Goal: Task Accomplishment & Management: Complete application form

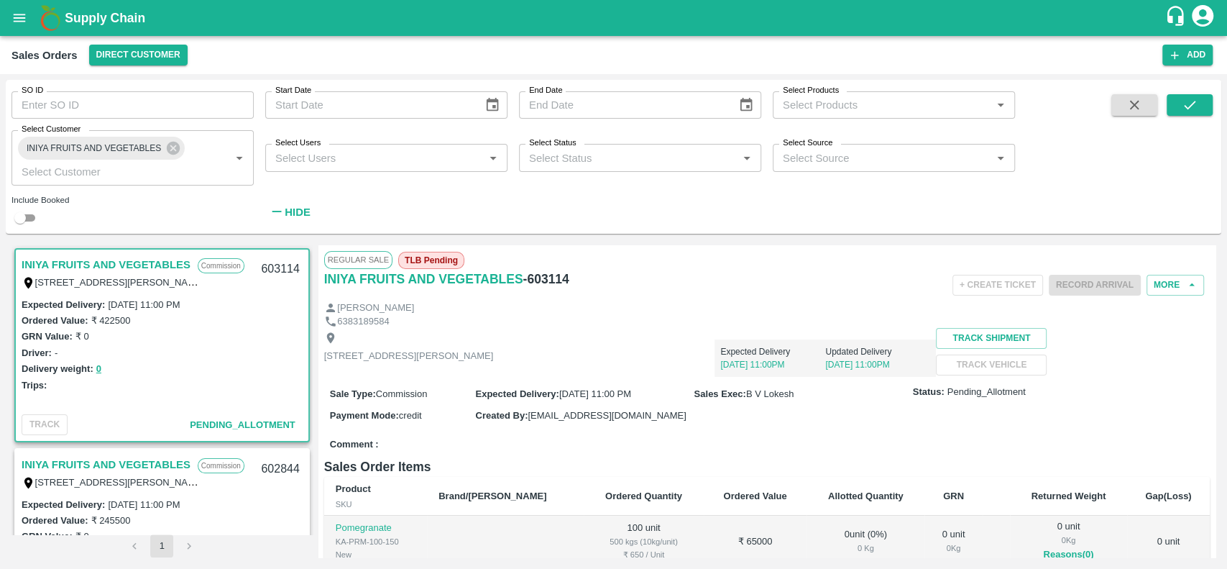
scroll to position [202, 0]
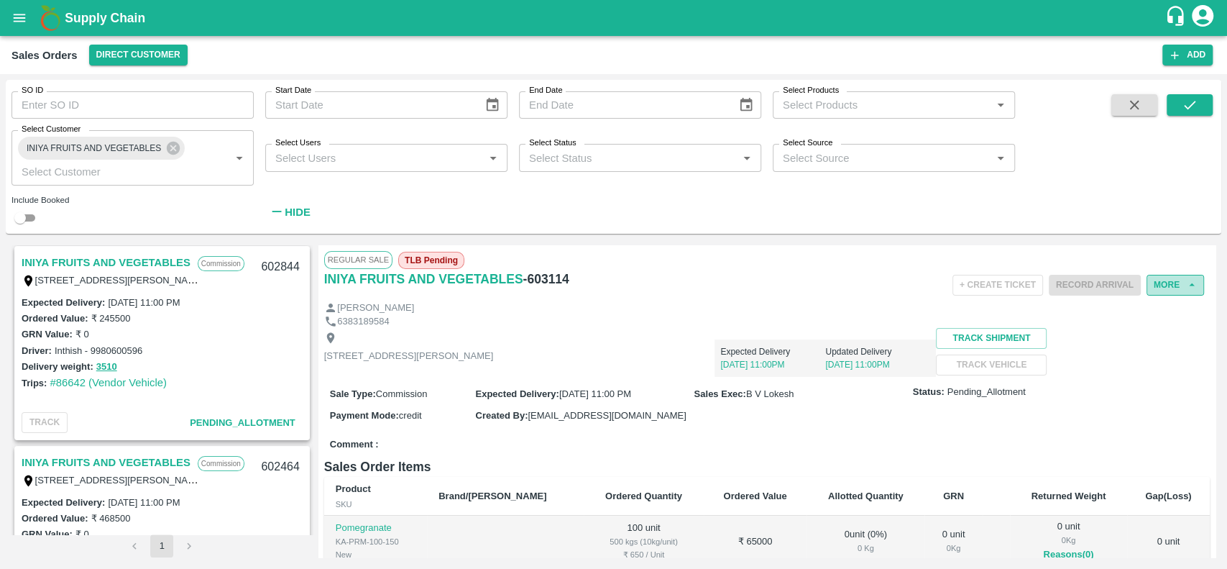
click at [1174, 285] on button "More" at bounding box center [1176, 285] width 58 height 21
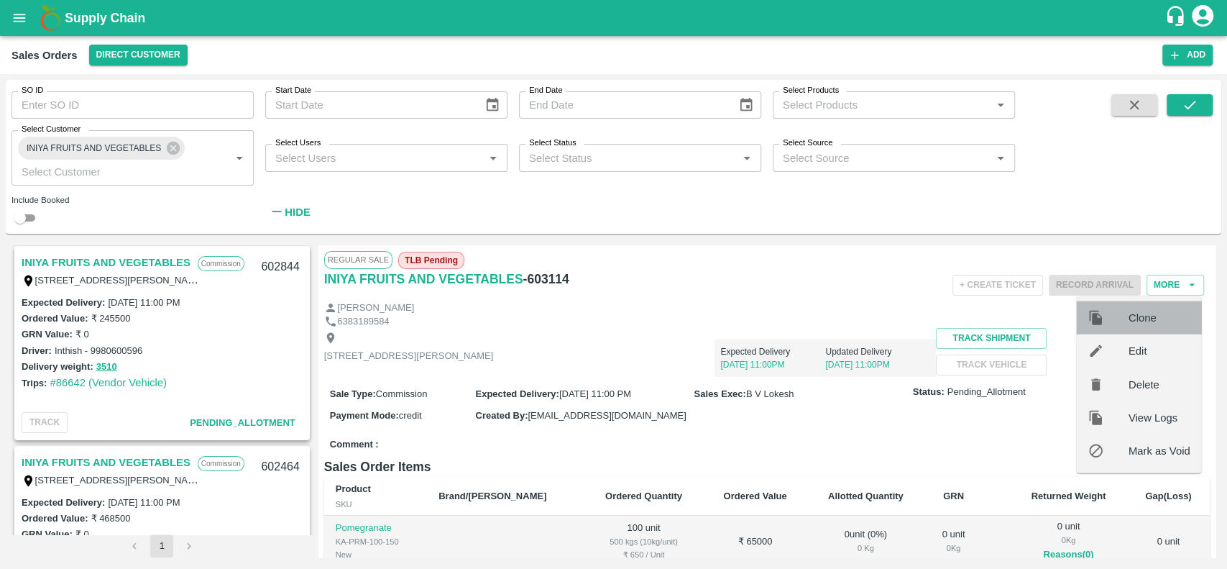
click at [1134, 316] on span "Clone" at bounding box center [1160, 318] width 62 height 16
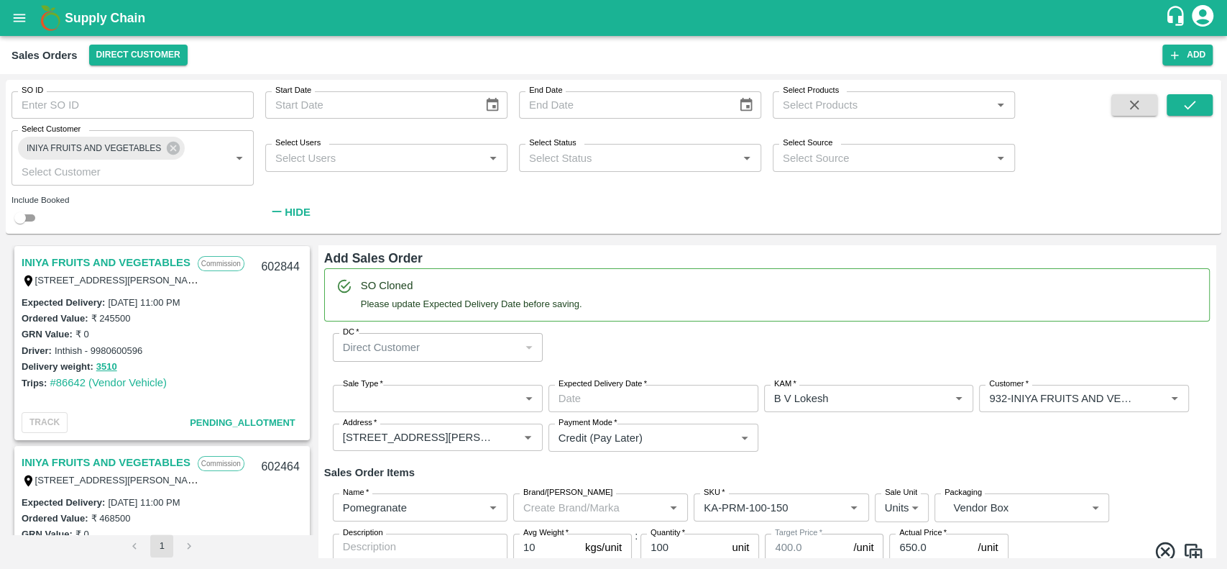
click at [133, 259] on link "INIYA FRUITS AND VEGETABLES" at bounding box center [106, 262] width 169 height 19
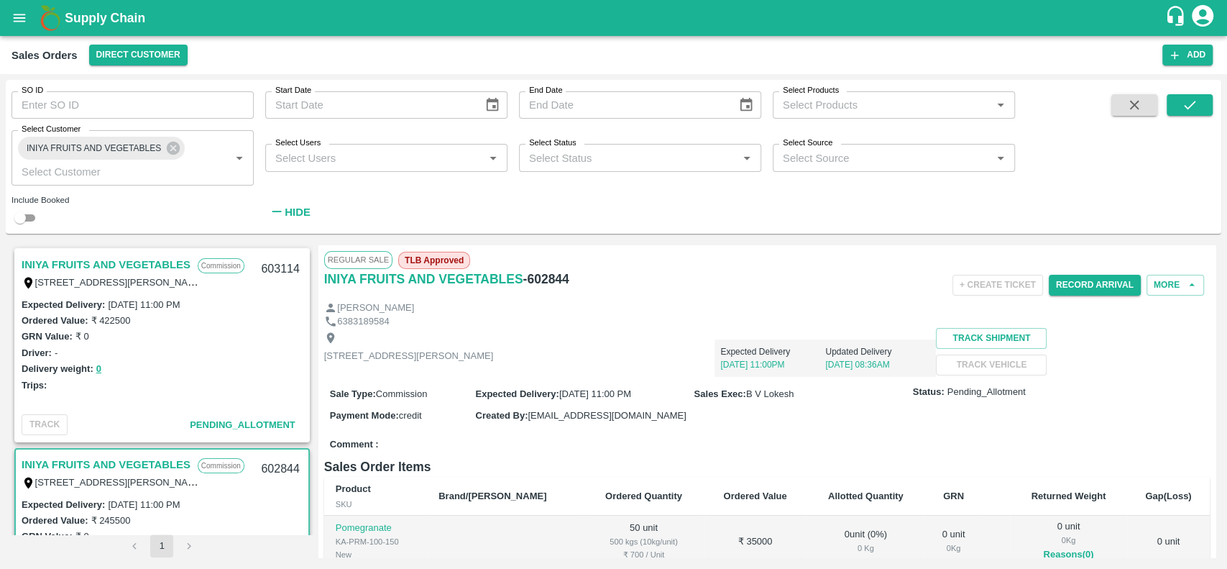
click at [121, 250] on div "INIYA FRUITS AND VEGETABLES Commission TC/73, [PERSON_NAME] FRUITS MARKET KOYAM…" at bounding box center [162, 273] width 293 height 46
click at [123, 262] on link "INIYA FRUITS AND VEGETABLES" at bounding box center [106, 264] width 169 height 19
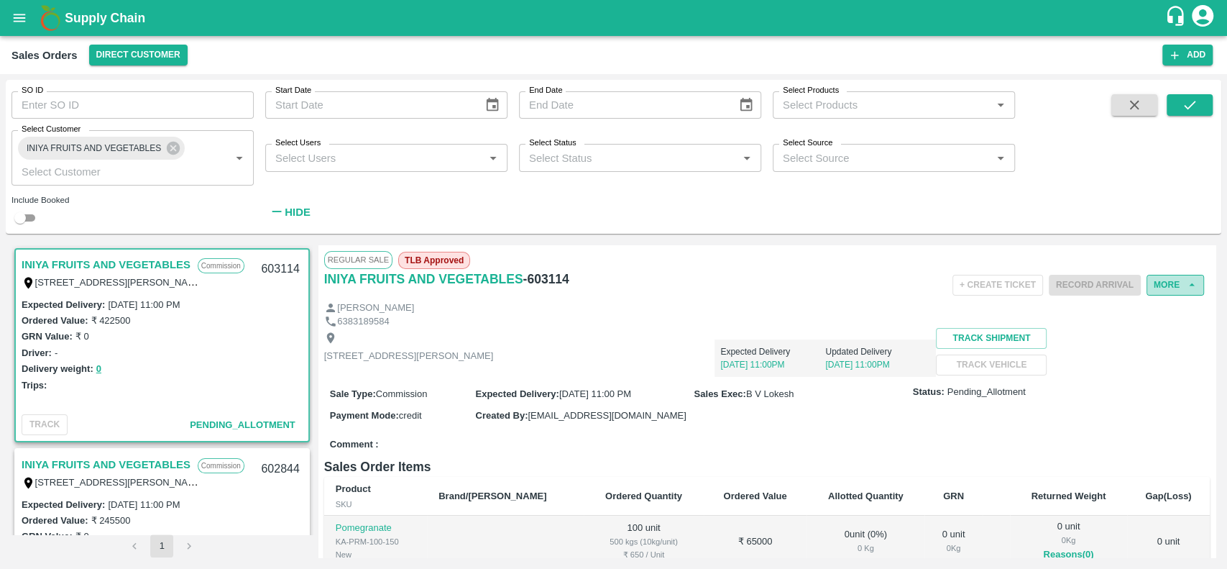
click at [1160, 283] on button "More" at bounding box center [1176, 285] width 58 height 21
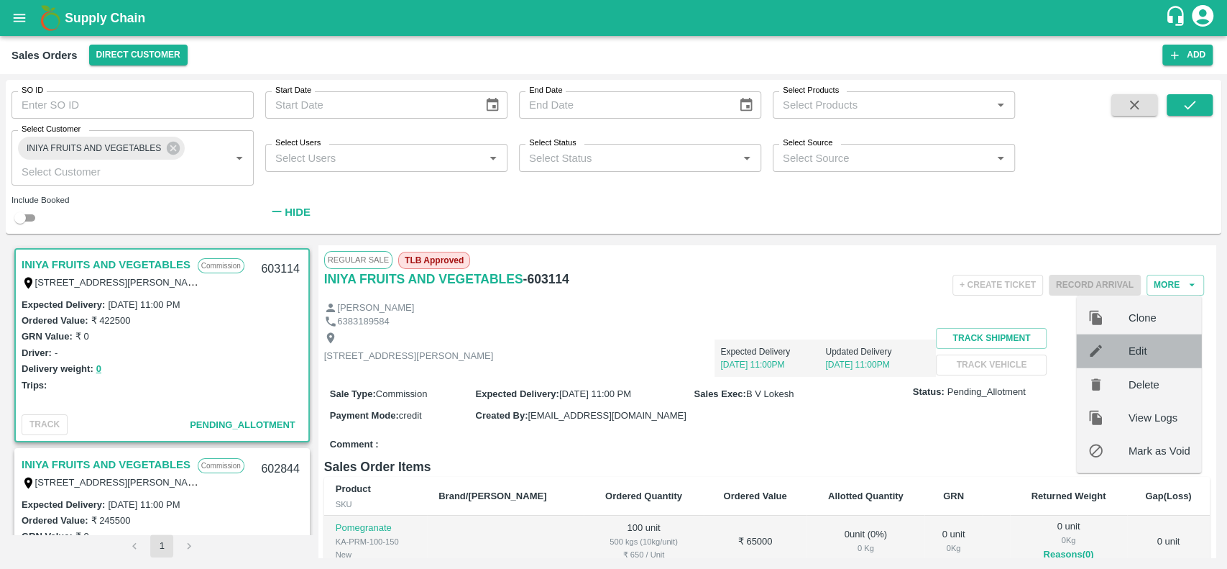
click at [1138, 347] on span "Edit" at bounding box center [1160, 351] width 62 height 16
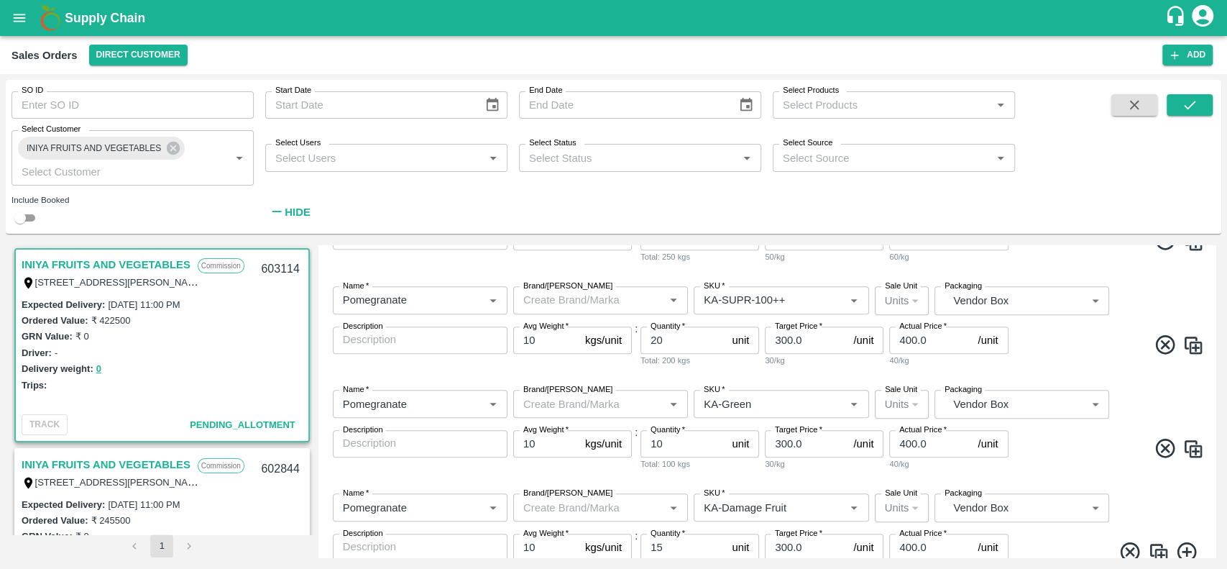
scroll to position [1089, 0]
click at [1189, 449] on img at bounding box center [1194, 447] width 22 height 22
type input "KA-Green"
type input "10"
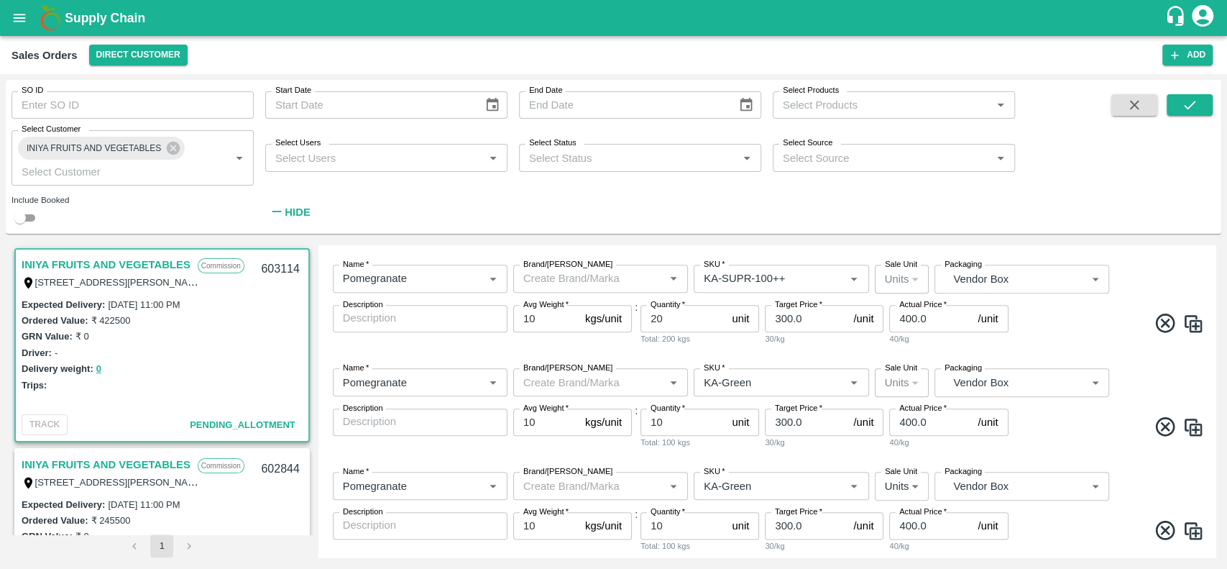
scroll to position [1108, 0]
click at [1195, 318] on img at bounding box center [1194, 325] width 22 height 22
type input "KA-SUPR-100++"
type input "20"
type input "KA-Green"
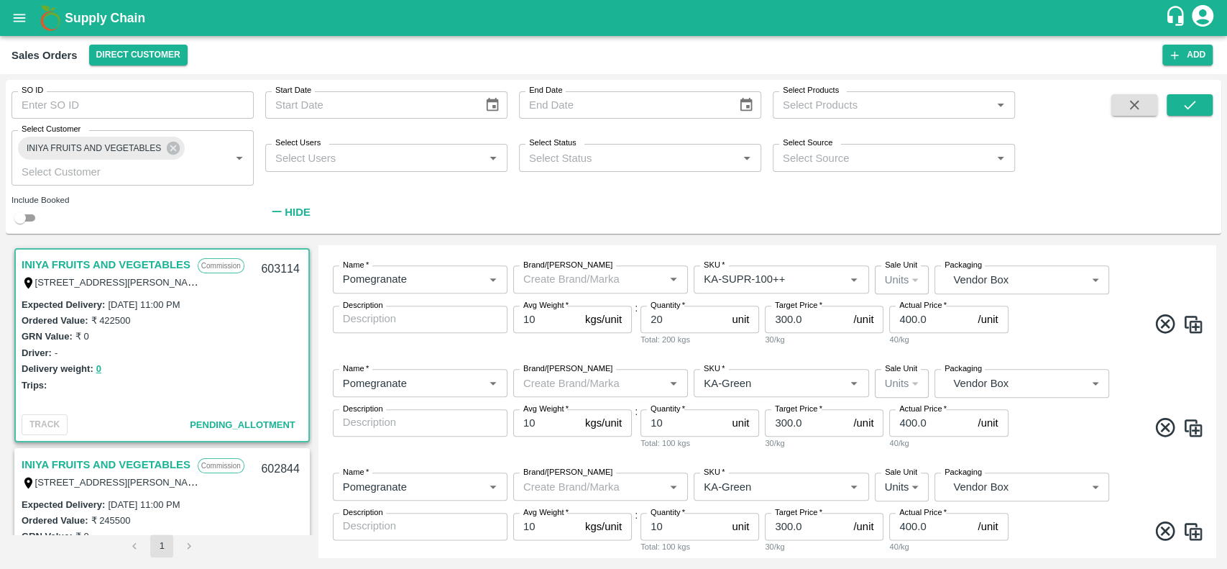
type input "10"
click at [669, 316] on input "20" at bounding box center [684, 319] width 86 height 27
type input "2"
type input "10"
drag, startPoint x: 667, startPoint y: 423, endPoint x: 647, endPoint y: 421, distance: 19.5
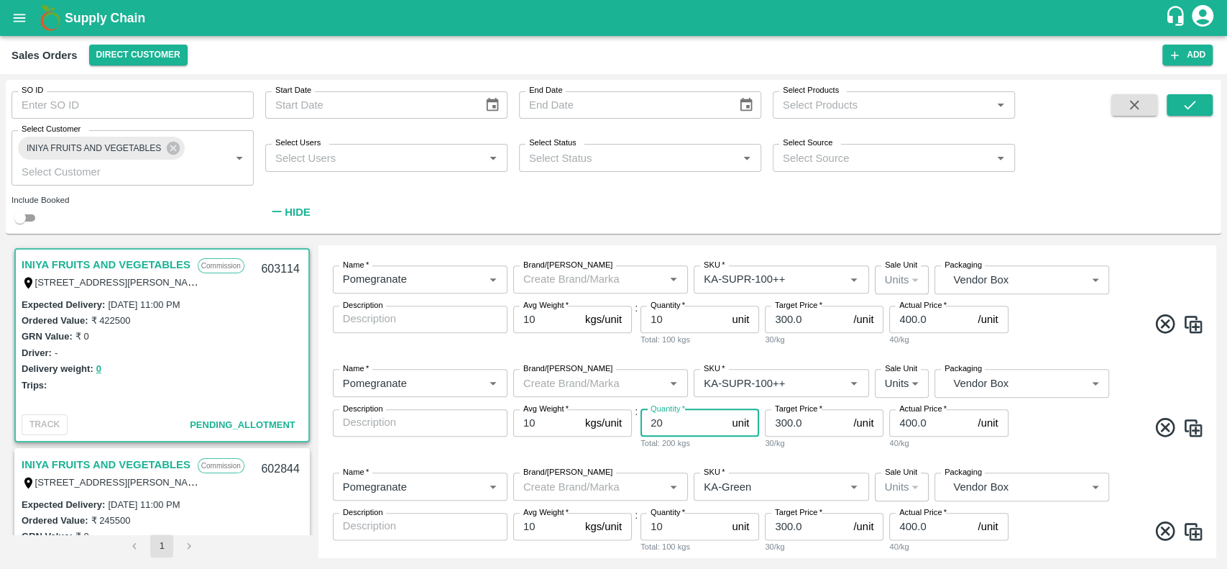
click at [647, 421] on input "20" at bounding box center [684, 422] width 86 height 27
type input "10"
click at [771, 383] on input "SKU   *" at bounding box center [760, 382] width 124 height 19
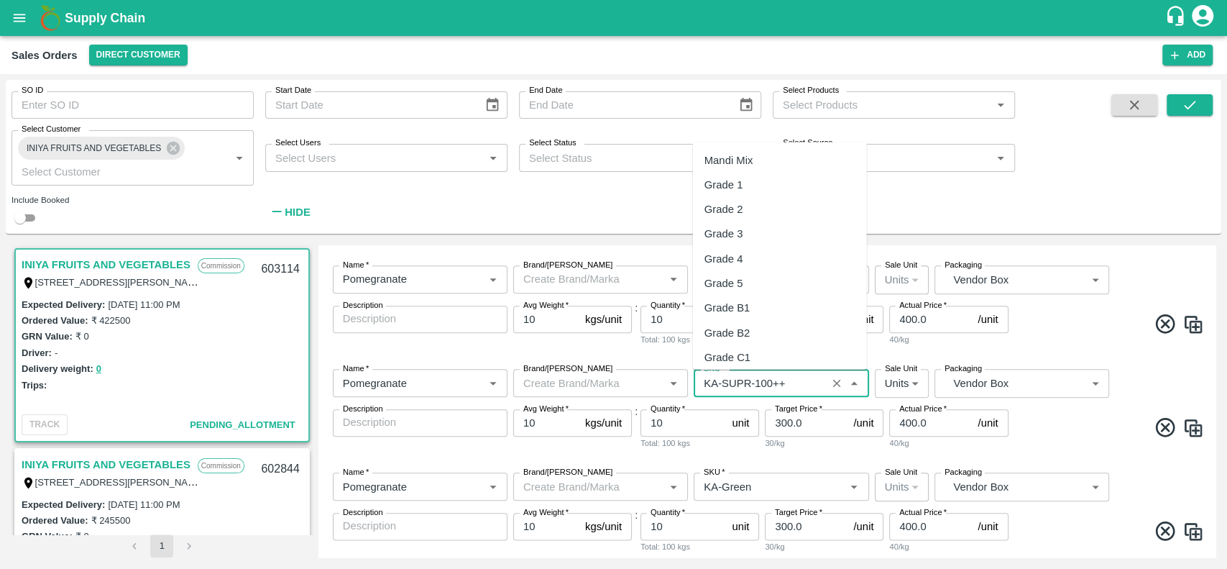
scroll to position [3895, 0]
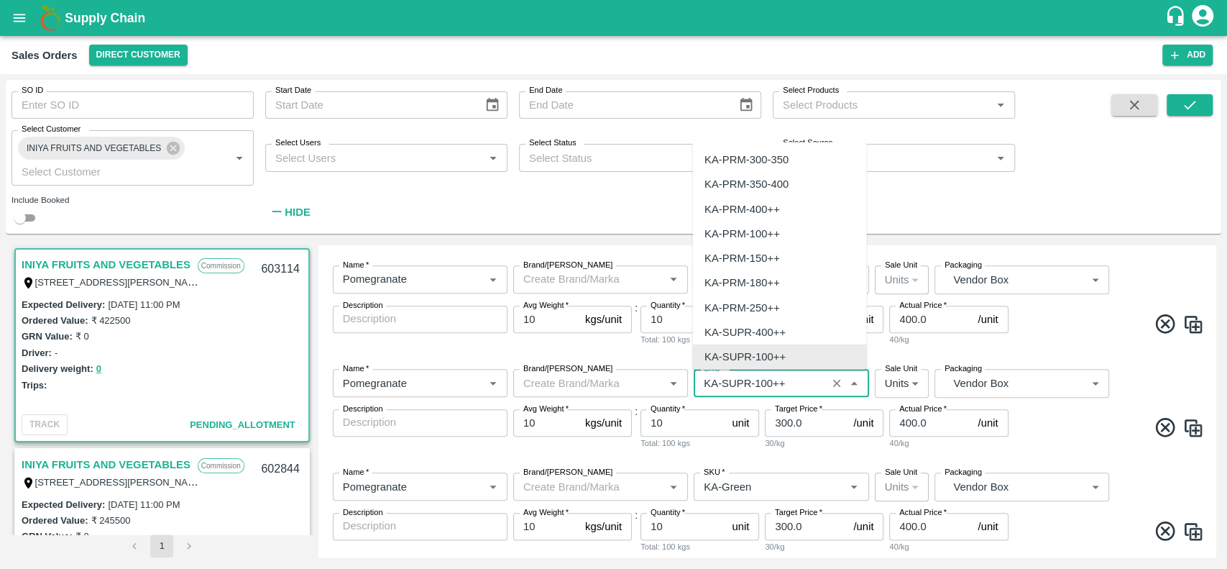
click at [771, 383] on input "SKU   *" at bounding box center [760, 382] width 124 height 19
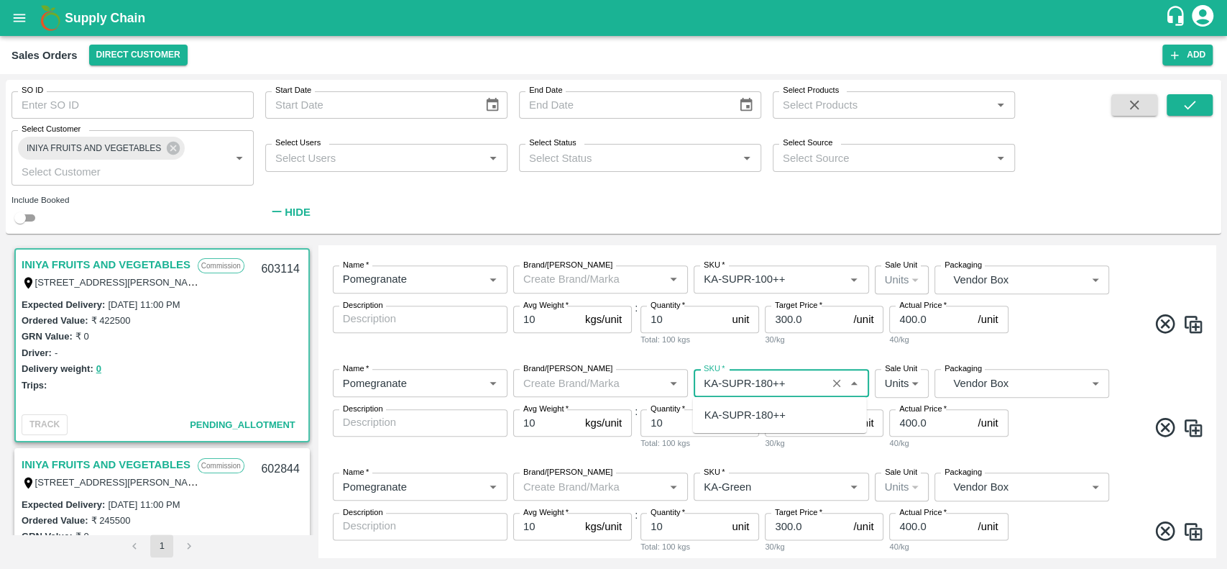
click at [714, 411] on div "KA-SUPR-180++" at bounding box center [745, 415] width 81 height 16
type input "KA-SUPR-180++"
click at [746, 465] on div "Name   * Name   * Brand/[PERSON_NAME]/[PERSON_NAME]   * SKU   * Sale Unit Units…" at bounding box center [767, 513] width 886 height 104
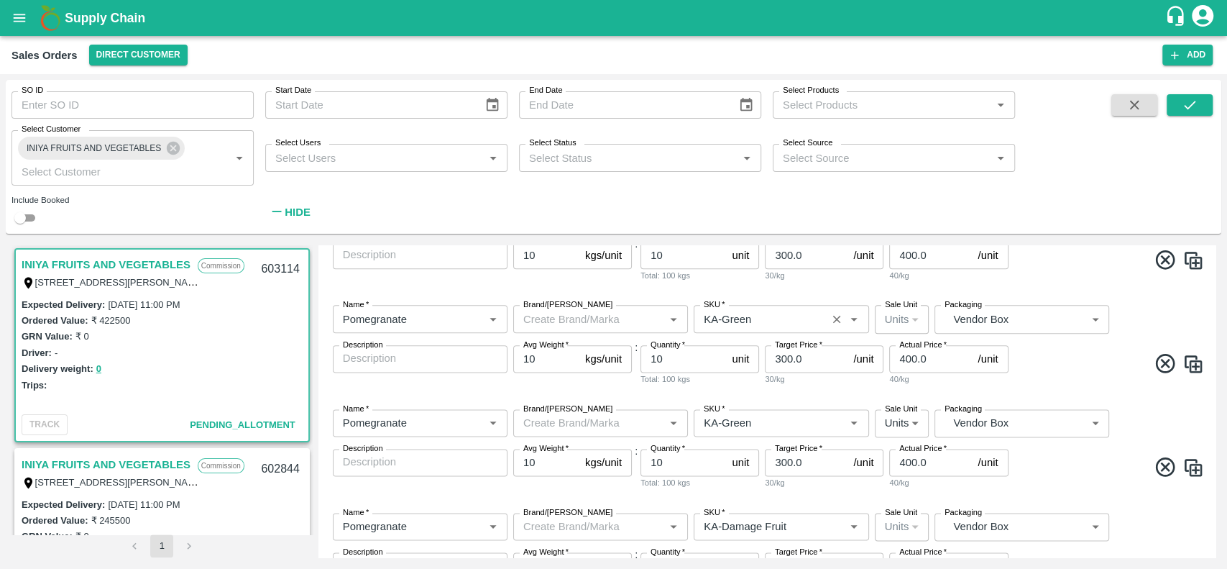
scroll to position [1277, 0]
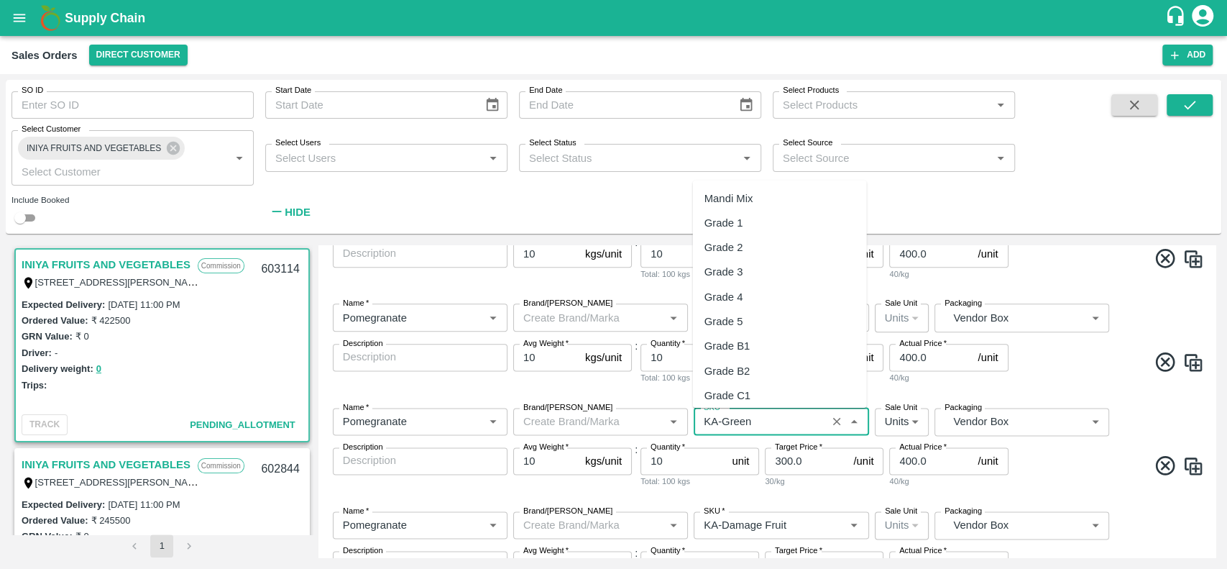
click at [770, 426] on input "SKU   *" at bounding box center [760, 421] width 124 height 19
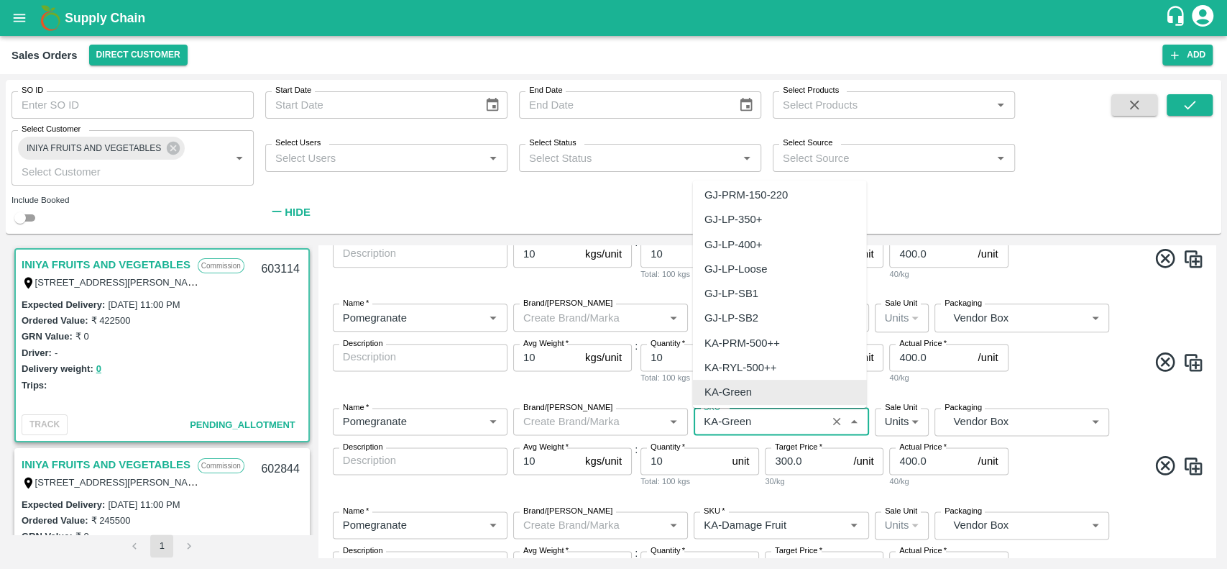
click at [770, 426] on input "SKU   *" at bounding box center [760, 421] width 124 height 19
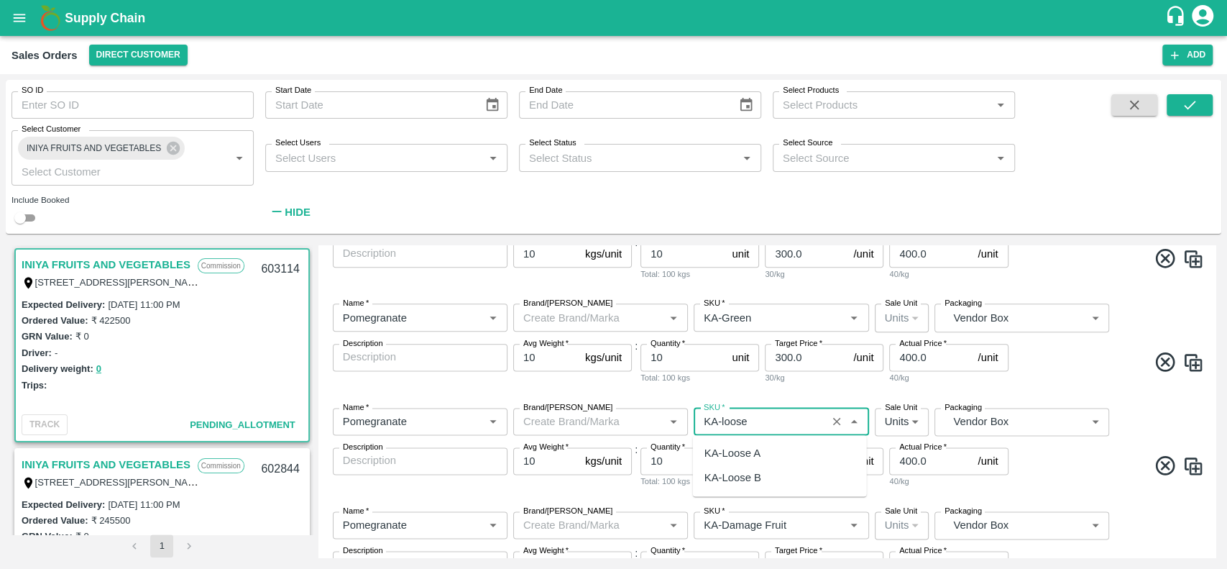
click at [797, 477] on div "KA-Loose B" at bounding box center [780, 478] width 174 height 24
type input "KA-Loose B"
click at [849, 500] on div "Name   * Name   * Brand/[PERSON_NAME]/[PERSON_NAME]   * SKU   * Sale Unit Units…" at bounding box center [767, 552] width 886 height 104
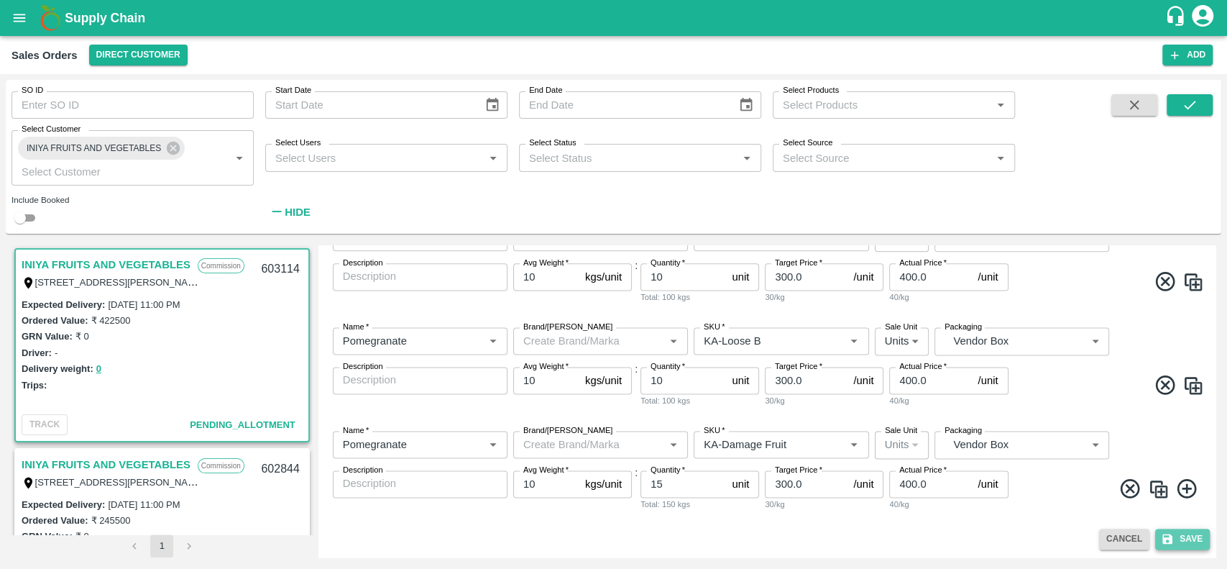
click at [1185, 538] on button "Save" at bounding box center [1183, 539] width 55 height 21
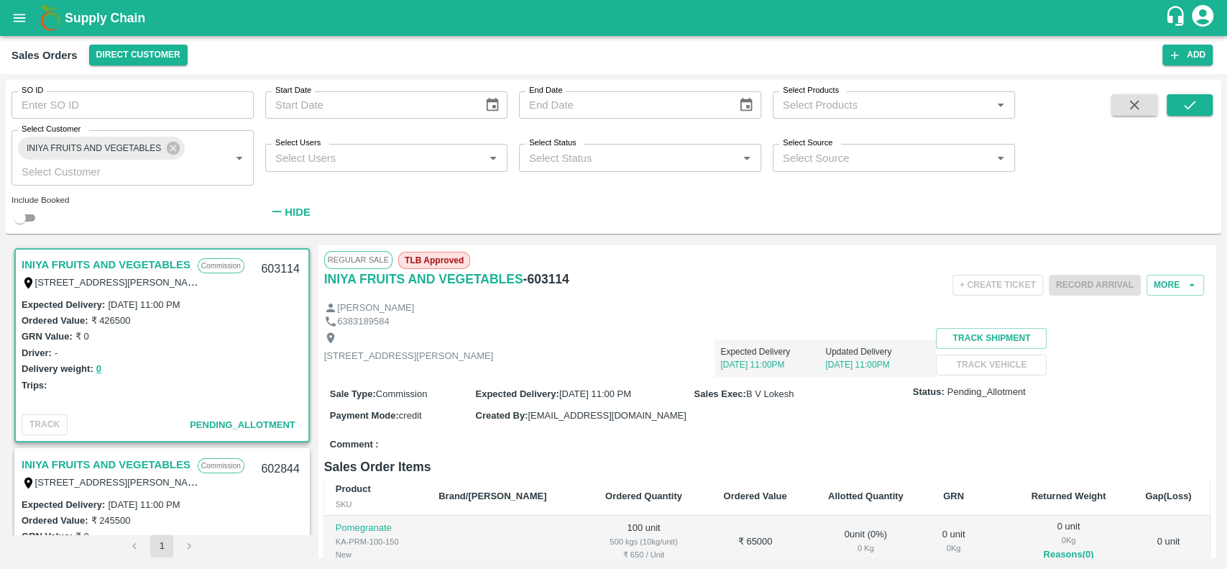
drag, startPoint x: 1185, startPoint y: 538, endPoint x: 750, endPoint y: 337, distance: 479.1
click at [750, 337] on div "Expected Delivery [DATE] 11:00PM Updated Delivery [DATE] 11:00PM" at bounding box center [714, 352] width 443 height 49
click at [1151, 285] on button "More" at bounding box center [1176, 285] width 58 height 21
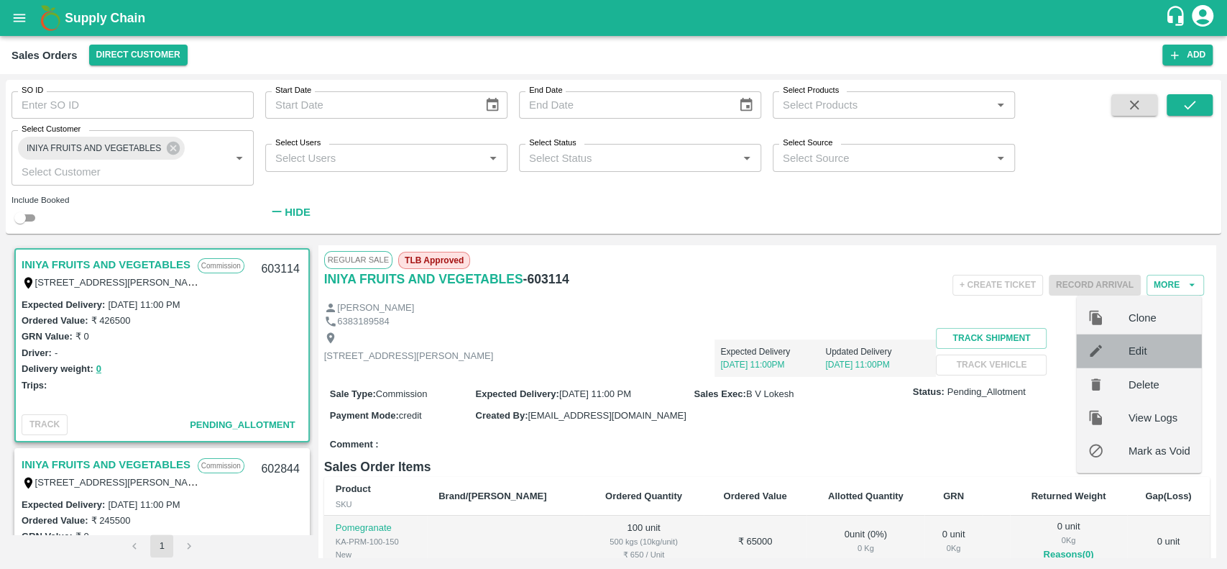
click at [1129, 353] on span "Edit" at bounding box center [1160, 351] width 62 height 16
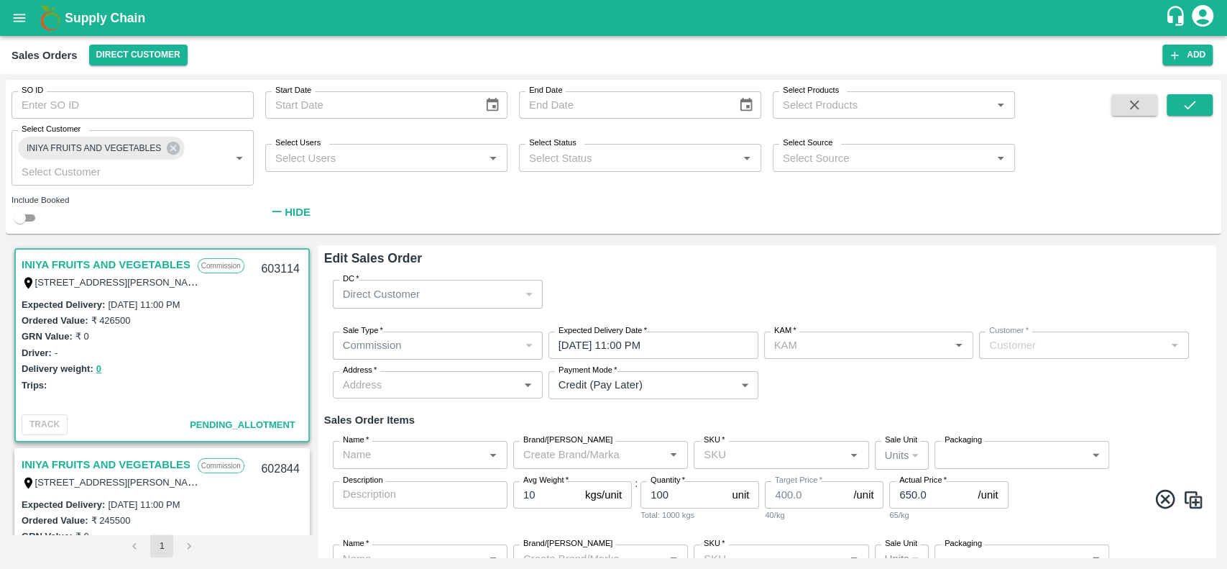
type input "B V Lokesh"
type input "932-INIYA FRUITS AND VEGETABLES"
type input "[STREET_ADDRESS][PERSON_NAME]"
type input "Pomegranate"
type input "KA-PRM-100-150"
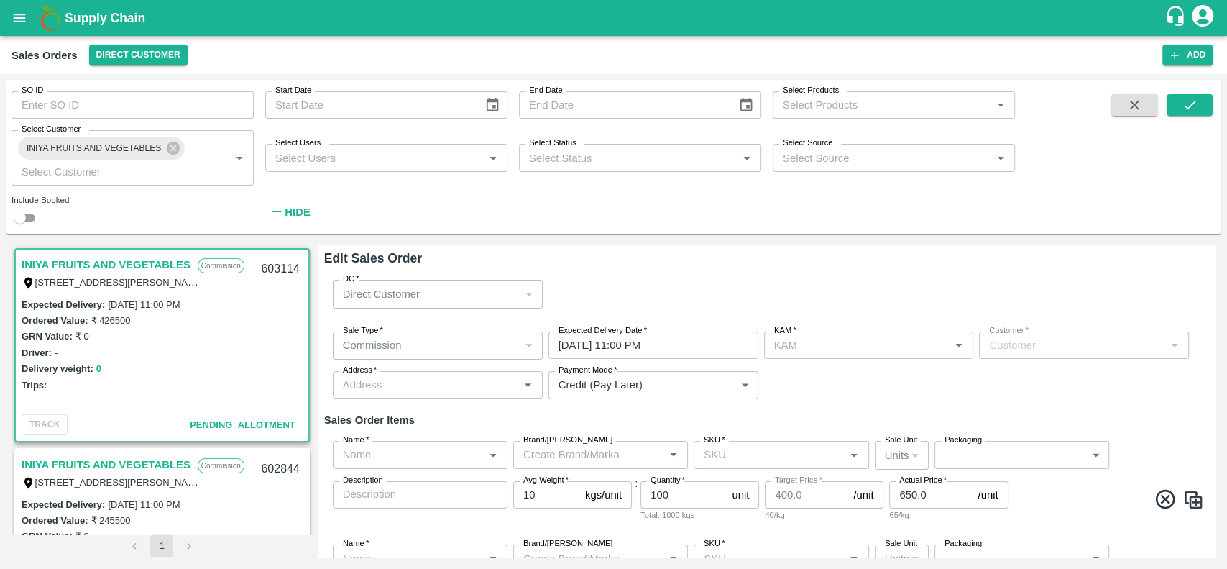
type input "Pomegranate"
type input "KA-PRM-150-180"
type input "Pomegranate"
type input "KA-PRM-180-220"
type input "Pomegranate"
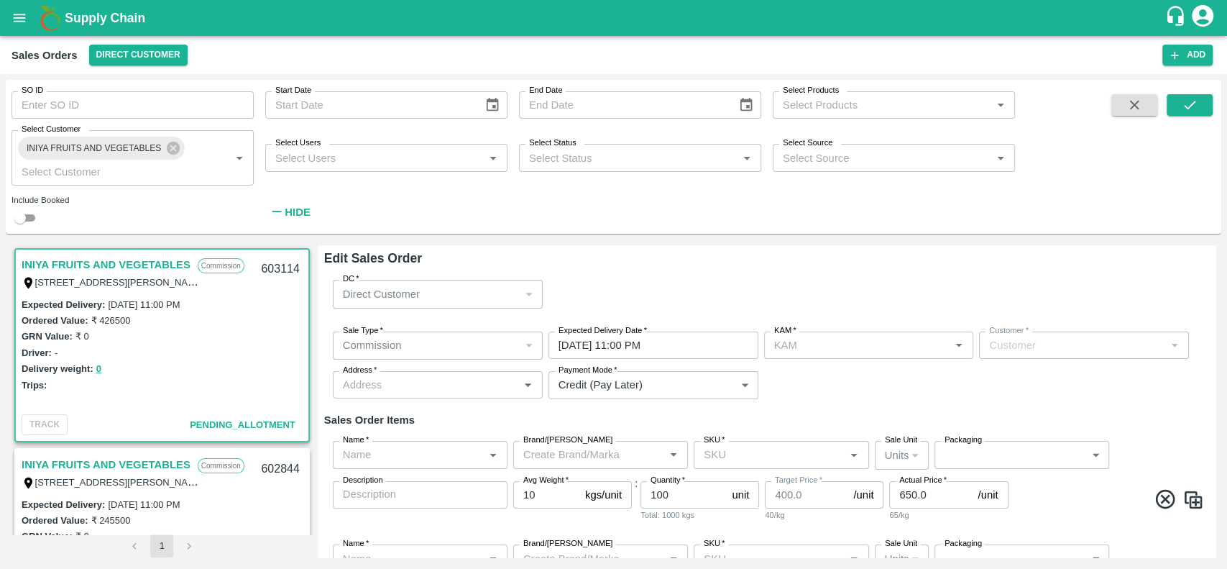
type input "KA-PRM-220-250"
type input "Pomegranate"
type input "KA-PRM-250-300"
type input "Pomegranate"
type input "KA-PRM-300-350"
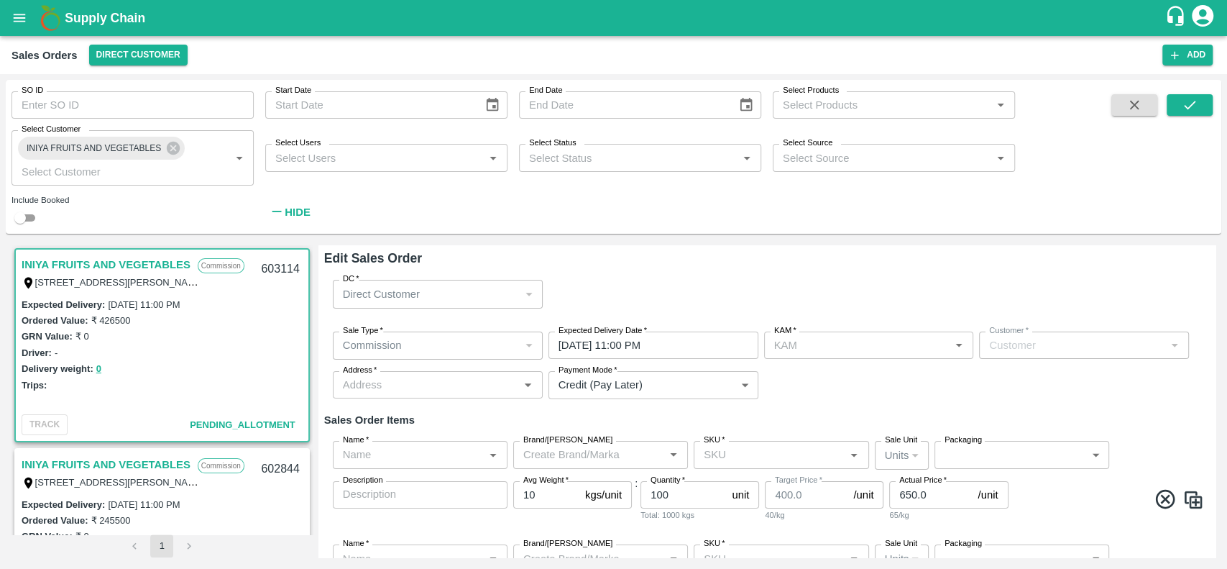
type input "Pomegranate"
type input "KA-PRM-350-400"
type input "Pomegranate"
type input "KA-Loose A"
type input "Pomegranate"
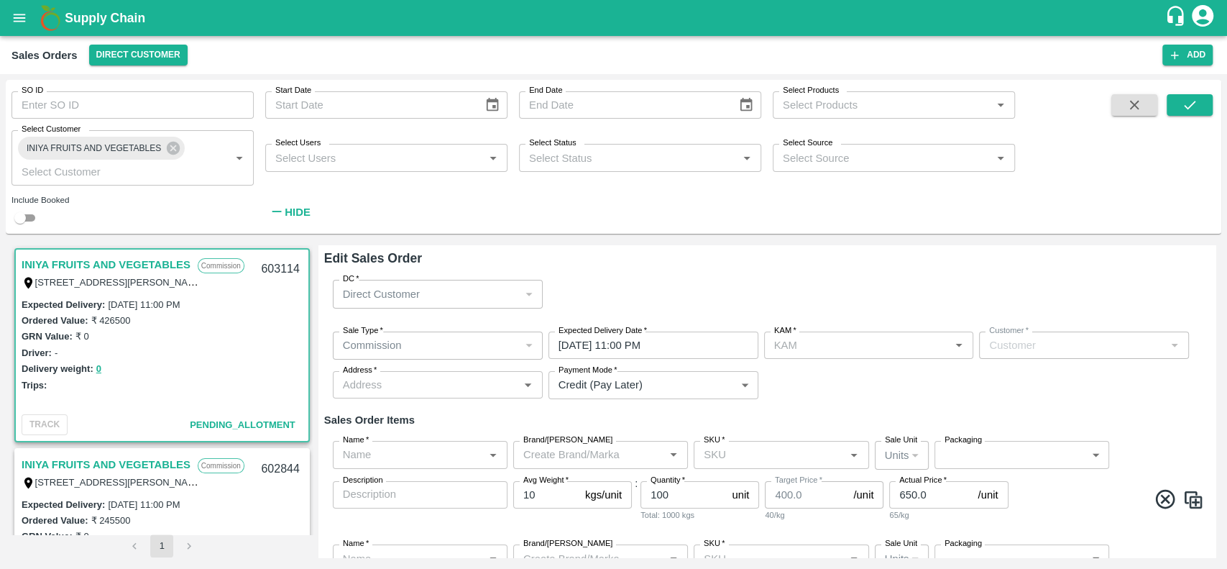
type input "KA-SUPR-180++"
type input "Pomegranate"
type input "KA-SUPR-100++"
type input "Pomegranate"
type input "KA-Green"
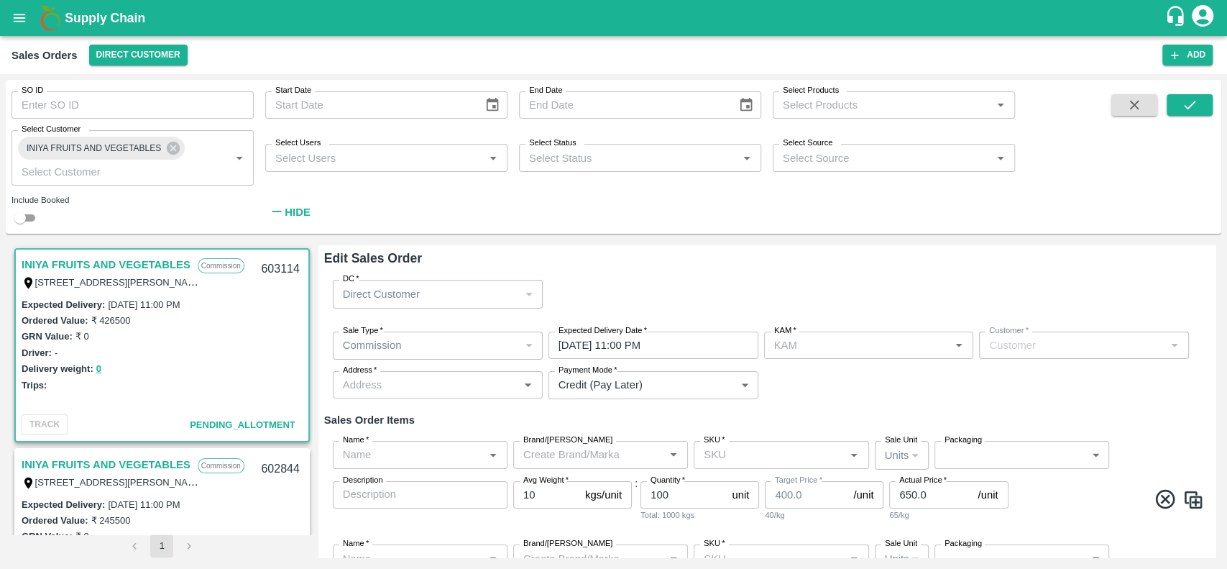
type input "Pomegranate"
type input "KA-Damage Fruit"
type input "Pomegranate"
type input "KA-SUPR-180++"
type input "Pomegranate"
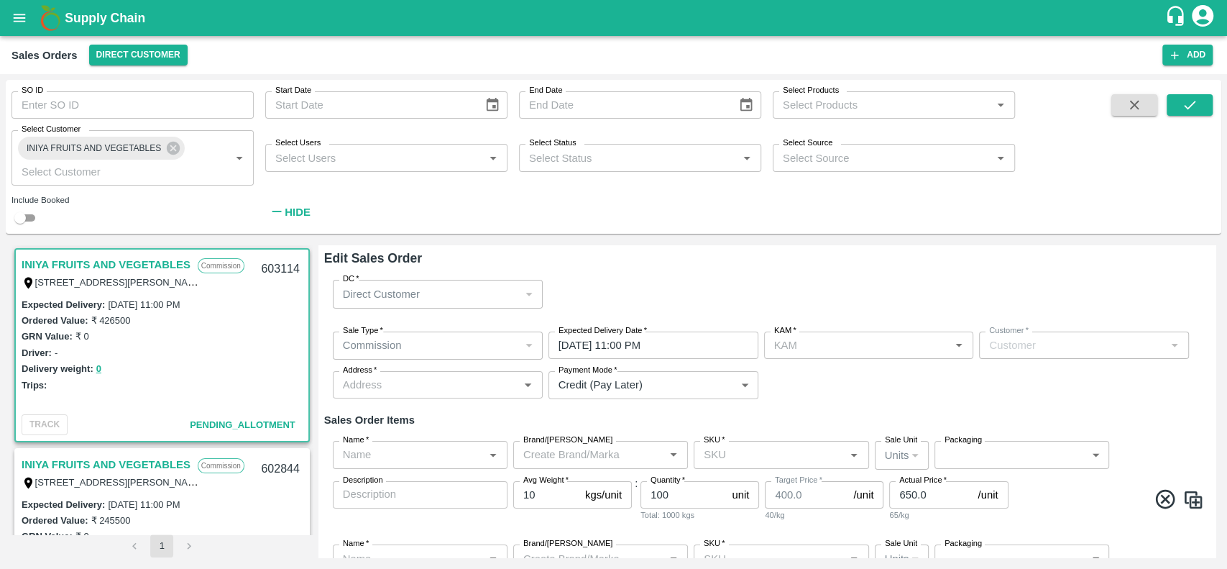
type input "KA-Loose B"
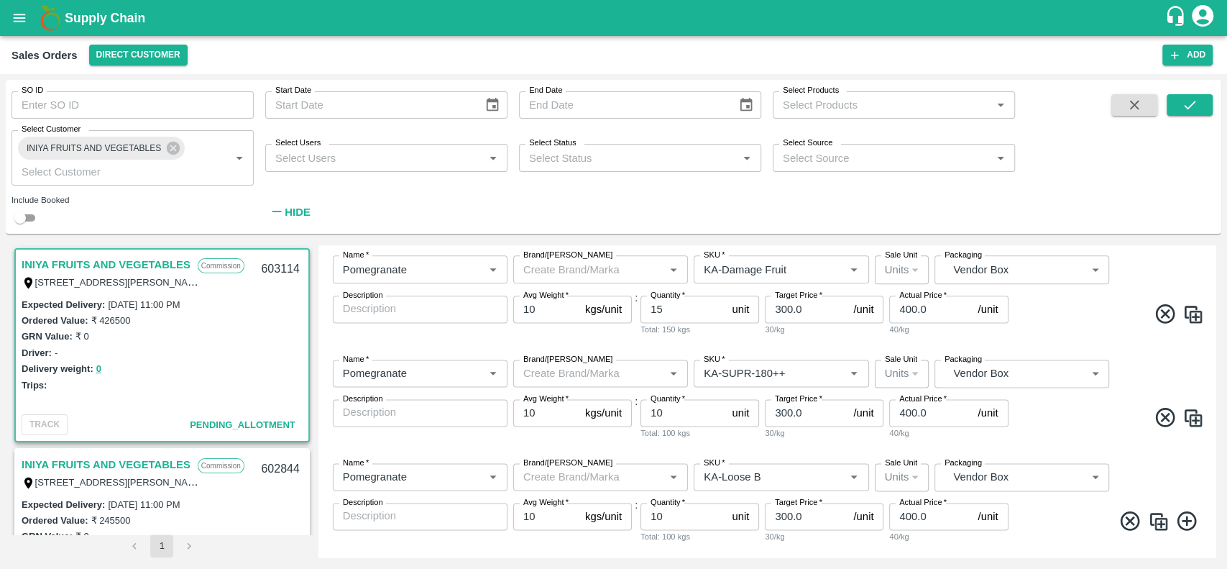
scroll to position [1329, 0]
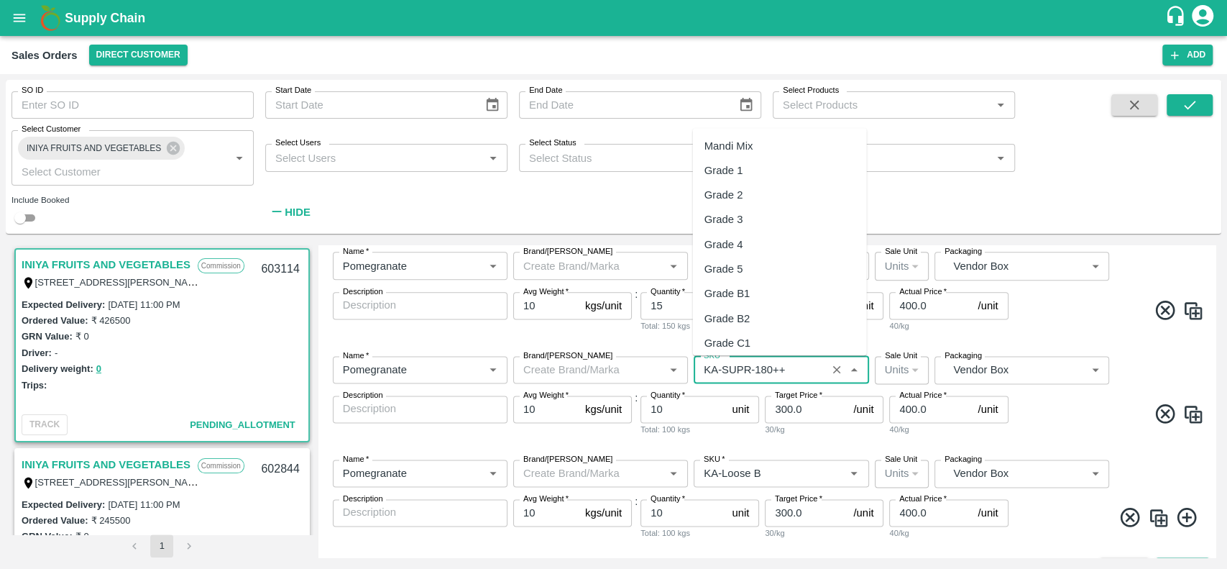
click at [751, 367] on input "SKU   *" at bounding box center [760, 369] width 124 height 19
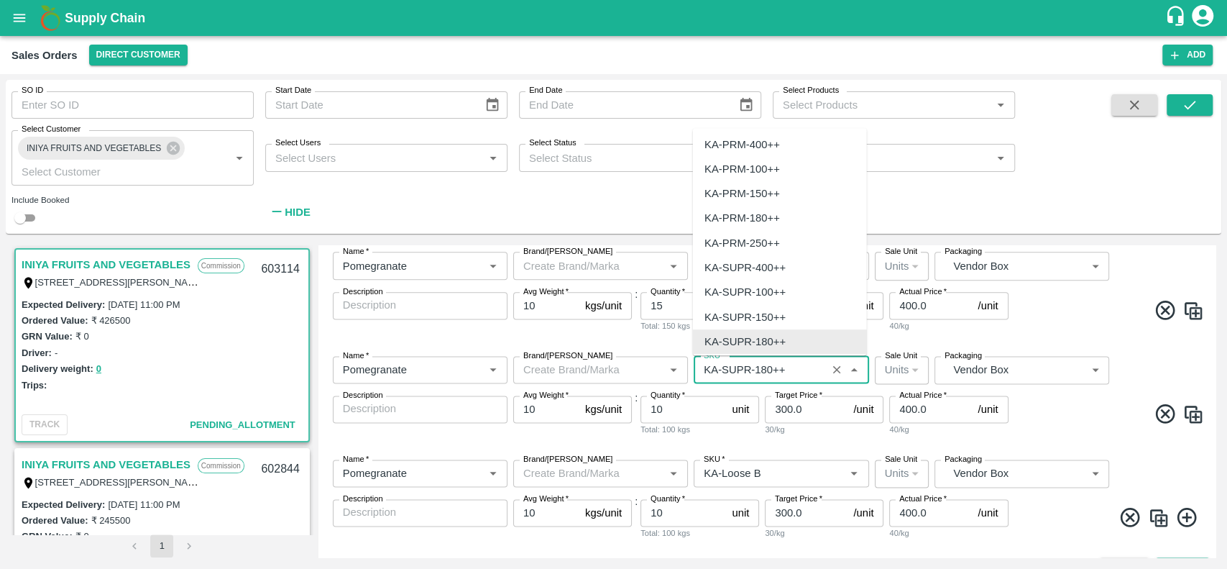
click at [751, 367] on input "SKU   *" at bounding box center [760, 369] width 124 height 19
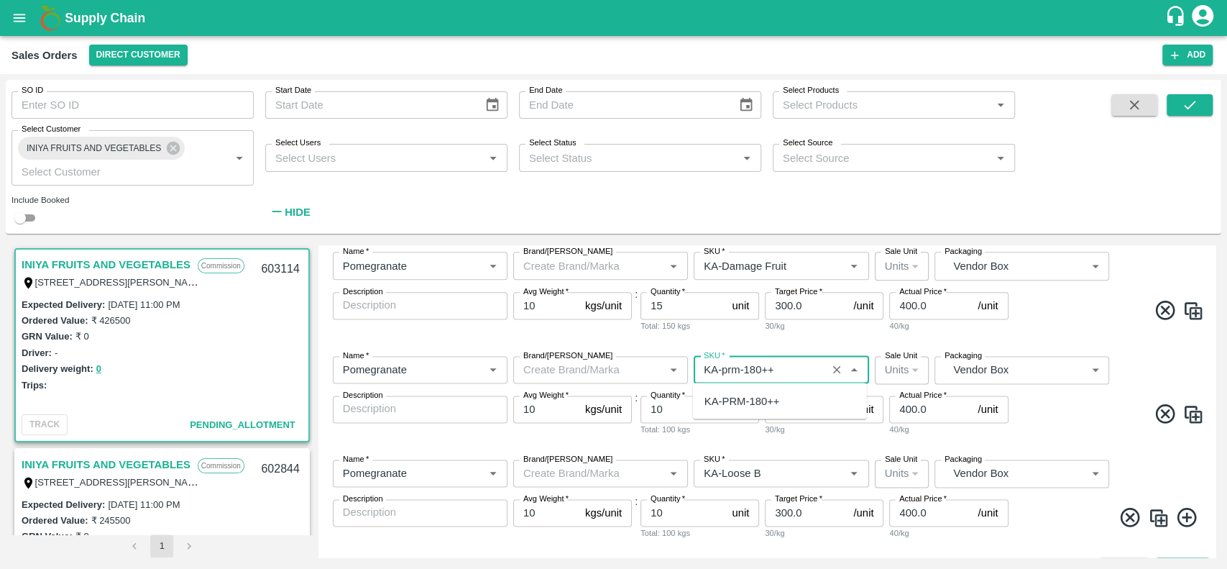
click at [733, 396] on div "KA-PRM-180++" at bounding box center [743, 401] width 76 height 16
type input "KA-PRM-180++"
click at [1079, 426] on span at bounding box center [1108, 416] width 193 height 28
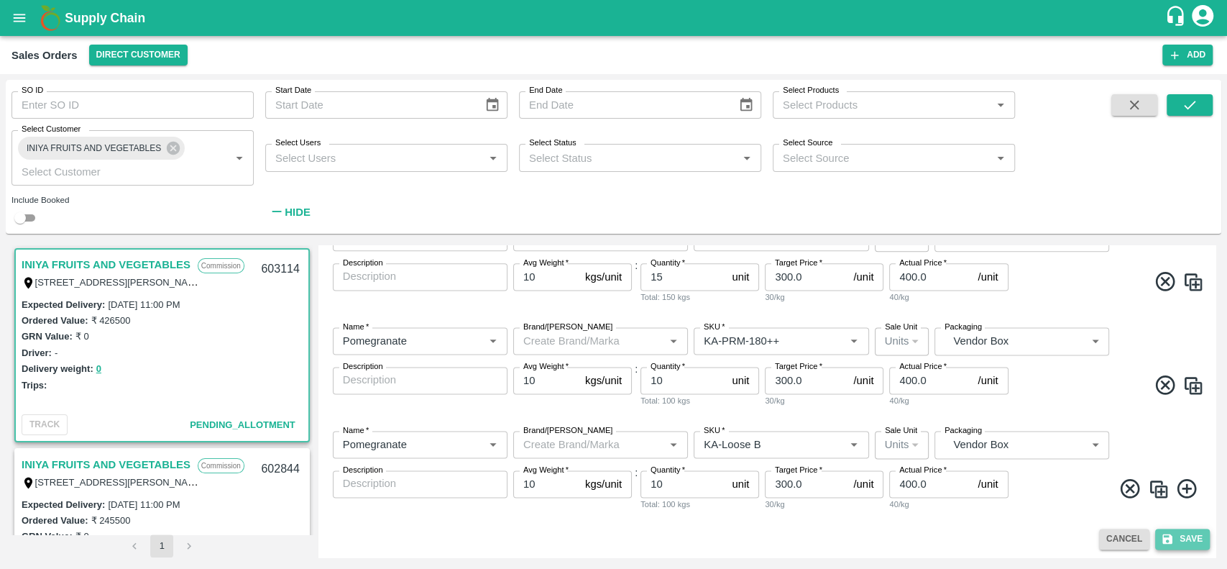
click at [1188, 536] on button "Save" at bounding box center [1183, 539] width 55 height 21
